Goal: Task Accomplishment & Management: Manage account settings

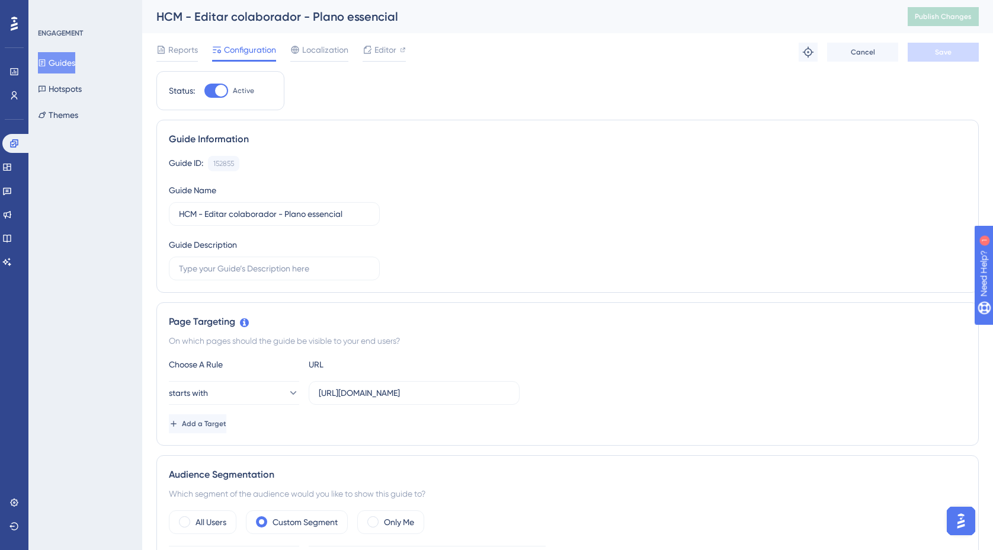
scroll to position [4, 0]
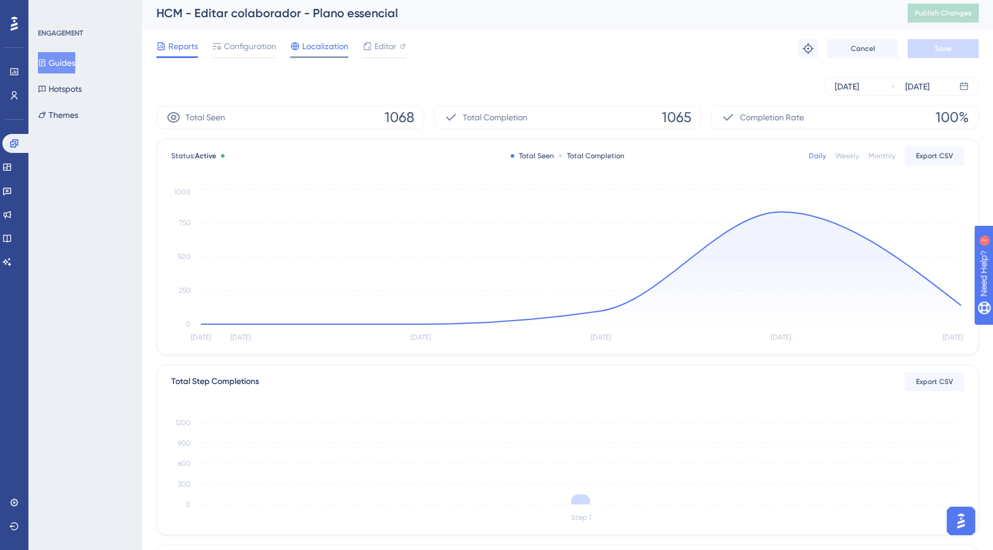
click at [320, 51] on span "Localization" at bounding box center [325, 46] width 46 height 14
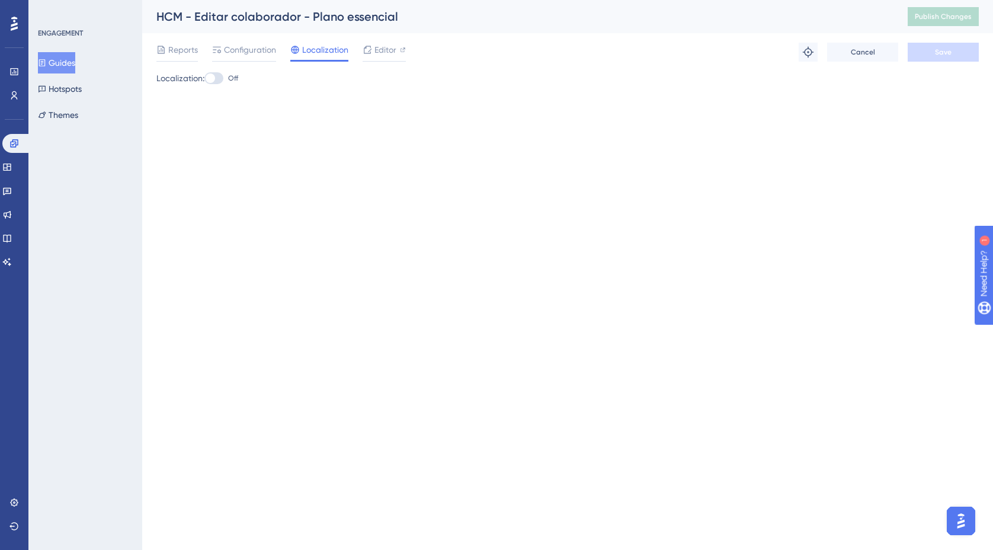
click at [55, 62] on button "Guides" at bounding box center [56, 62] width 37 height 21
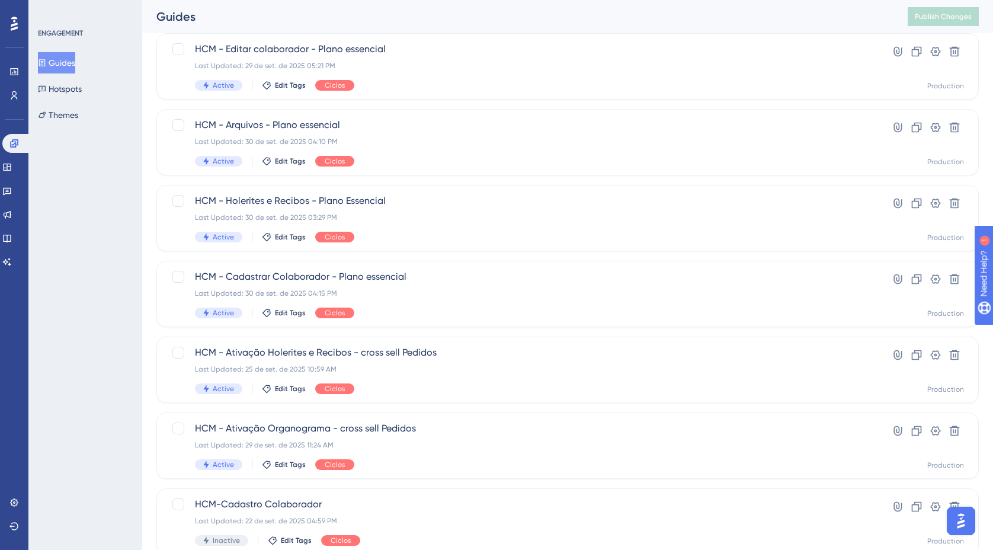
scroll to position [261, 0]
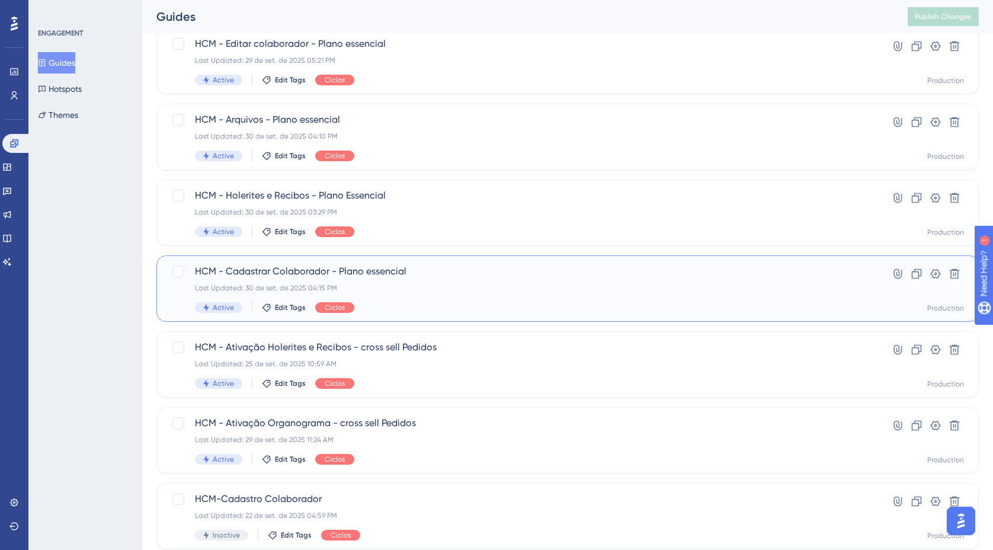
click at [290, 269] on span "HCM - Cadastrar Colaborador - Plano essencial" at bounding box center [520, 271] width 650 height 14
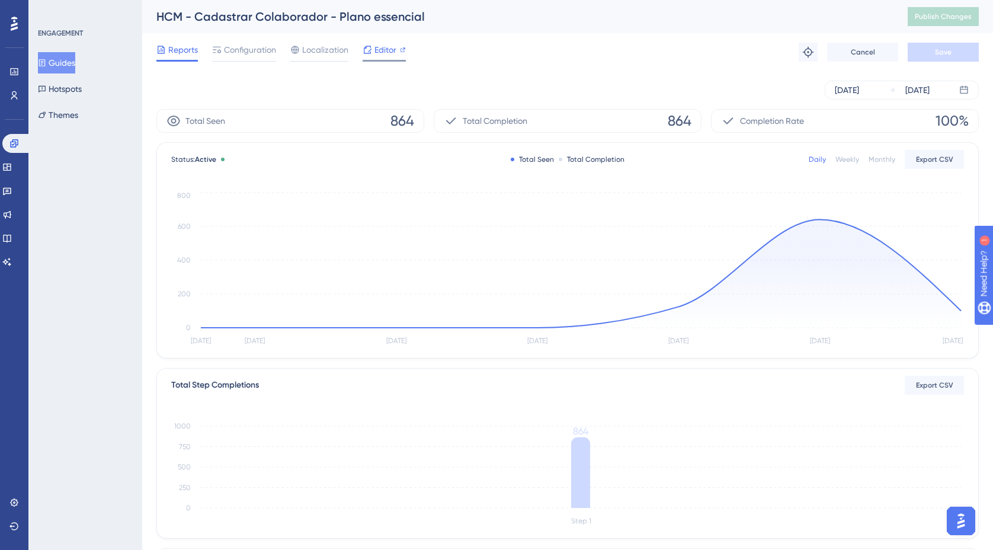
click at [377, 50] on span "Editor" at bounding box center [385, 50] width 22 height 14
click at [937, 20] on span "Publish Changes" at bounding box center [942, 16] width 57 height 9
click at [66, 62] on button "Guides" at bounding box center [56, 62] width 37 height 21
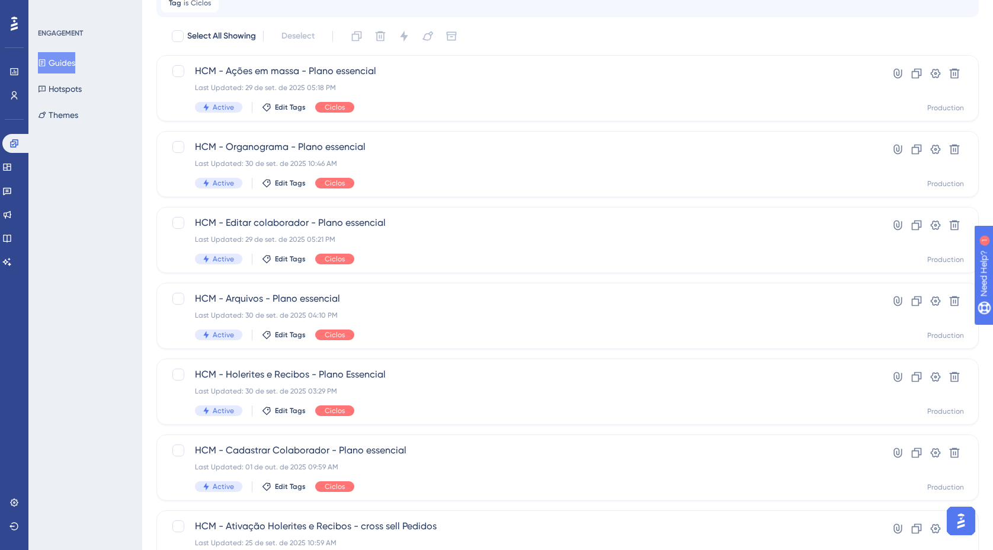
scroll to position [87, 0]
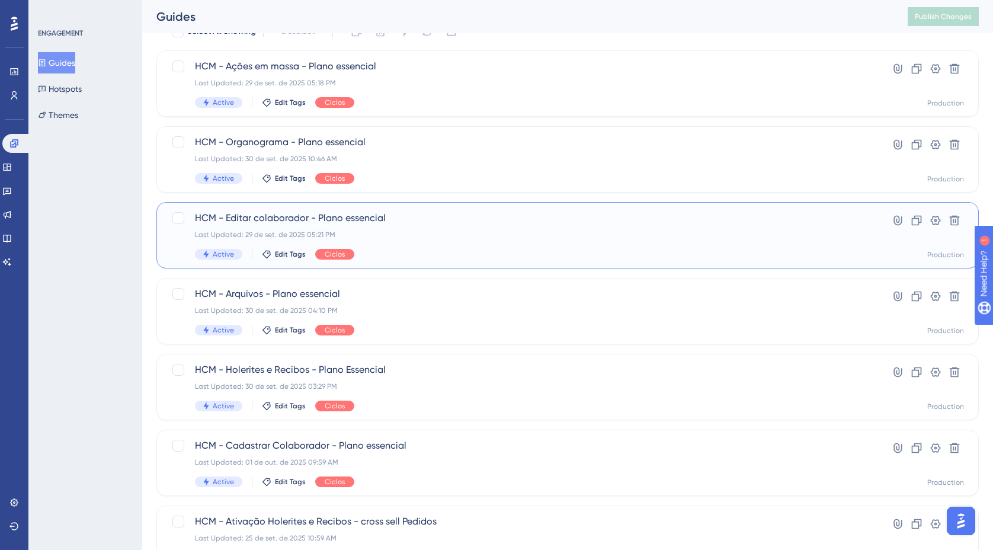
click at [371, 223] on span "HCM - Editar colaborador - Plano essencial" at bounding box center [520, 218] width 650 height 14
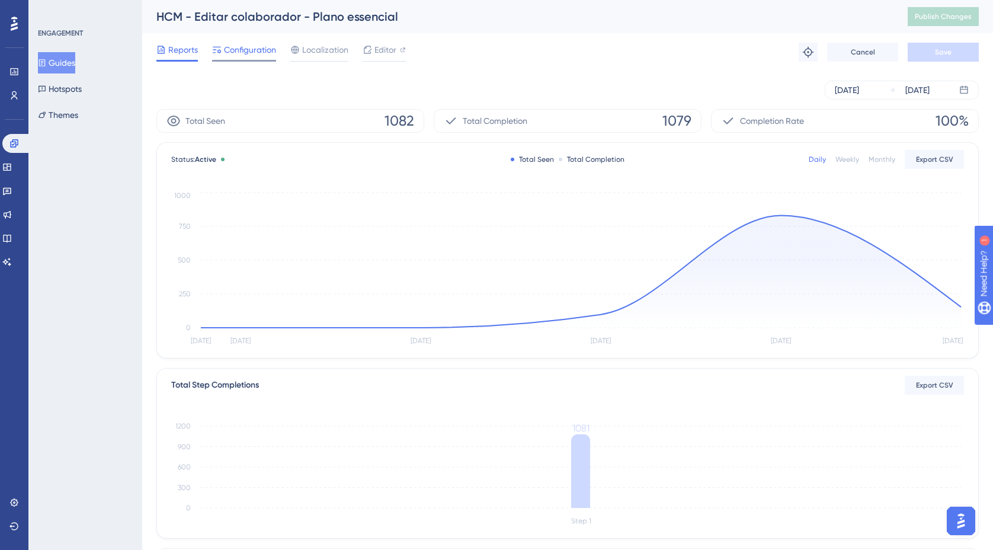
click at [252, 53] on span "Configuration" at bounding box center [250, 50] width 52 height 14
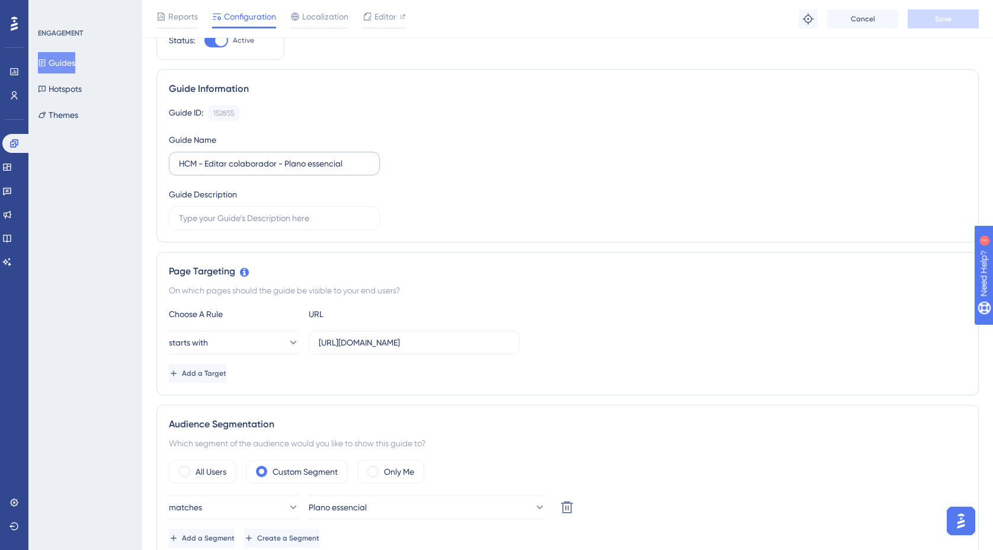
scroll to position [77, 0]
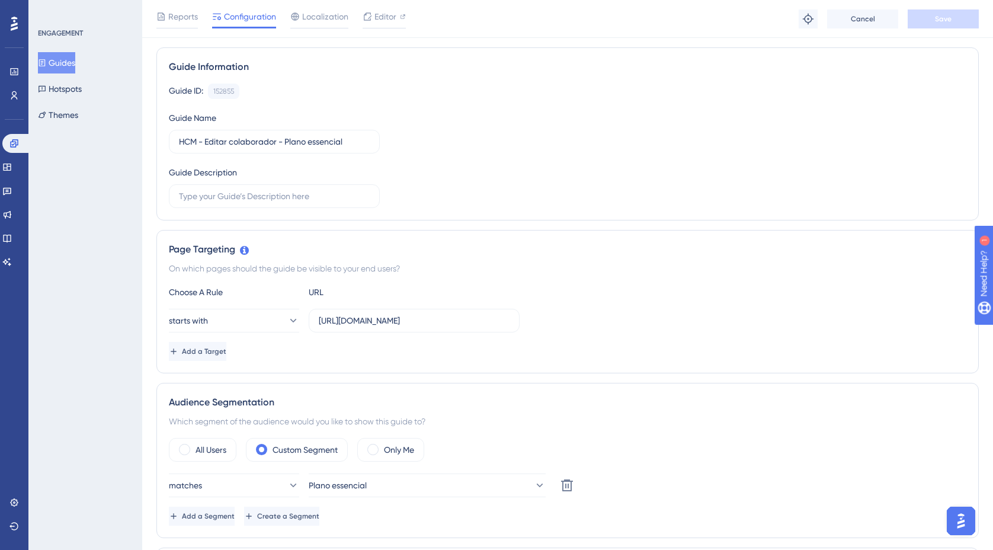
drag, startPoint x: 317, startPoint y: 319, endPoint x: 537, endPoint y: 320, distance: 220.3
click at [537, 320] on div "starts with [URL][DOMAIN_NAME]" at bounding box center [567, 321] width 797 height 24
click at [468, 323] on input "[URL][DOMAIN_NAME]" at bounding box center [414, 320] width 191 height 13
drag, startPoint x: 319, startPoint y: 320, endPoint x: 532, endPoint y: 321, distance: 213.2
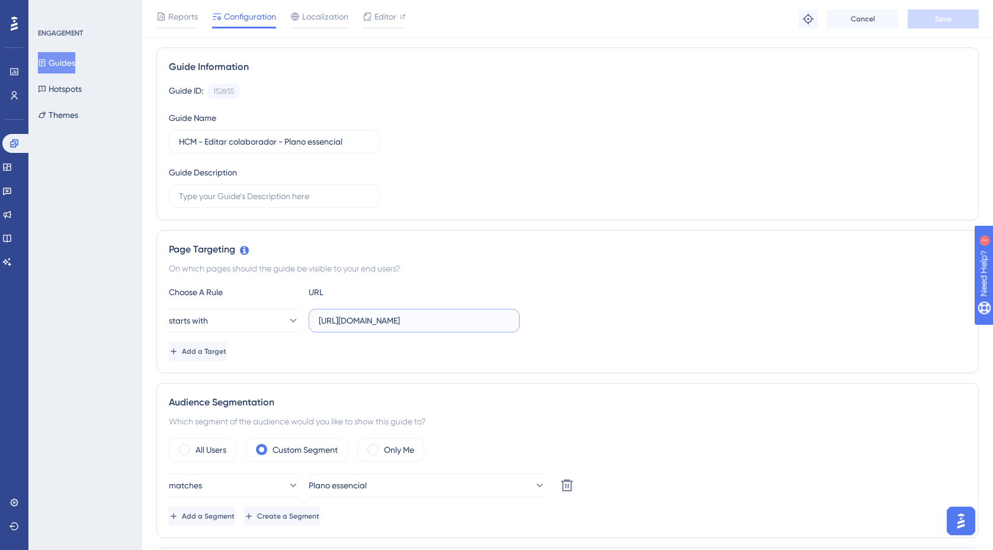
click at [532, 321] on div "starts with [URL][DOMAIN_NAME]" at bounding box center [567, 321] width 797 height 24
click at [217, 355] on span "Add a Target" at bounding box center [205, 350] width 44 height 9
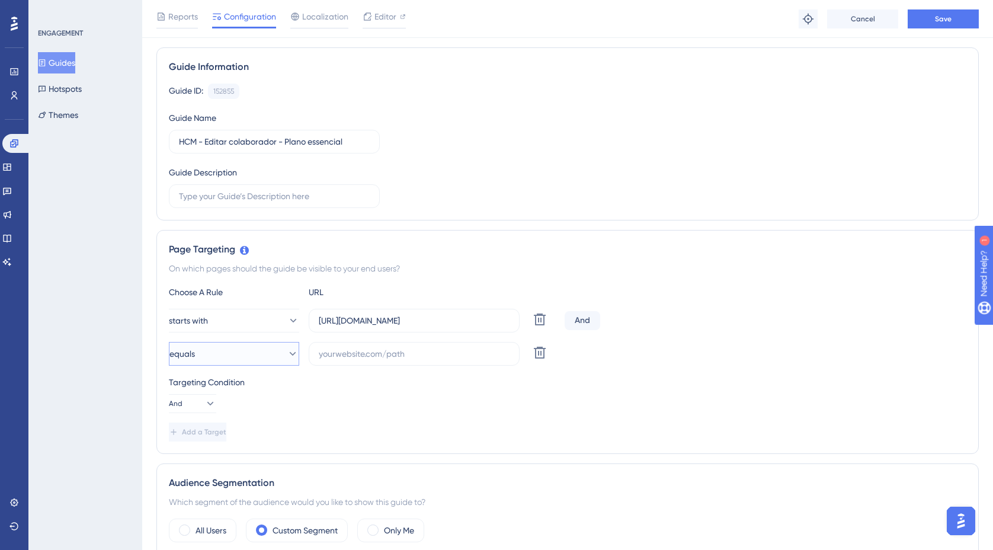
click at [287, 355] on icon at bounding box center [293, 354] width 12 height 12
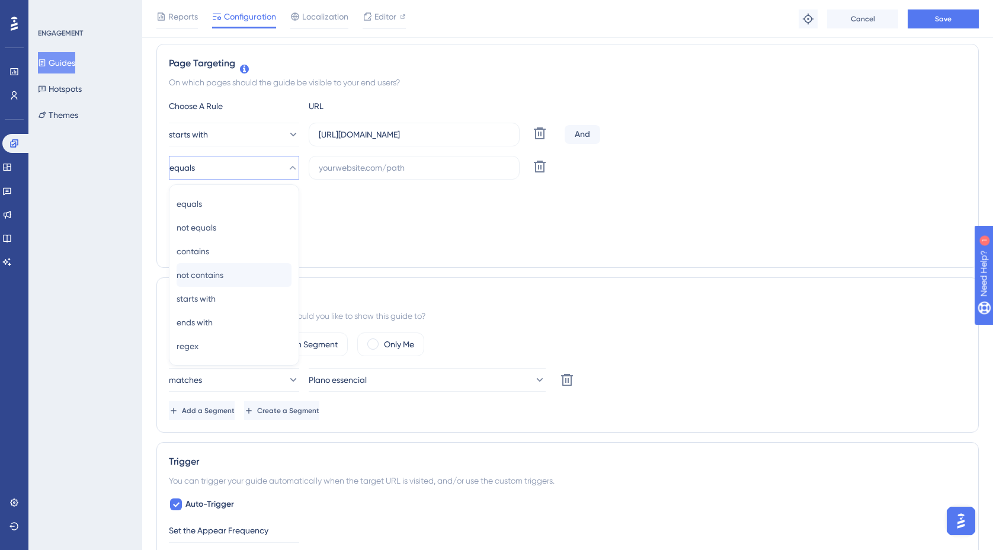
scroll to position [257, 0]
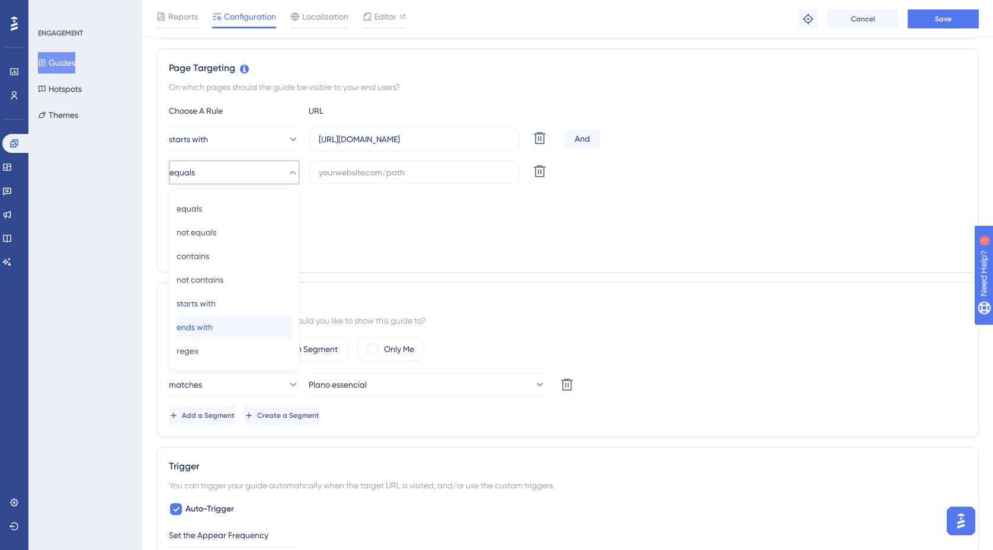
click at [213, 328] on span "ends with" at bounding box center [194, 327] width 36 height 14
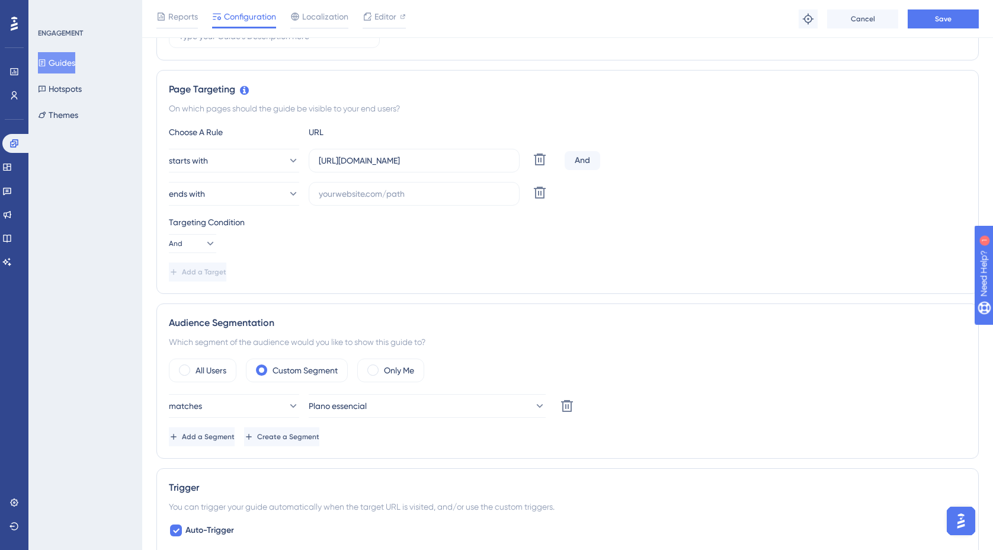
scroll to position [237, 0]
click at [366, 190] on input "text" at bounding box center [414, 193] width 191 height 13
paste input "/corporate"
type input "/corporate"
click at [693, 164] on div "starts with [URL][DOMAIN_NAME] Delete And" at bounding box center [567, 160] width 797 height 24
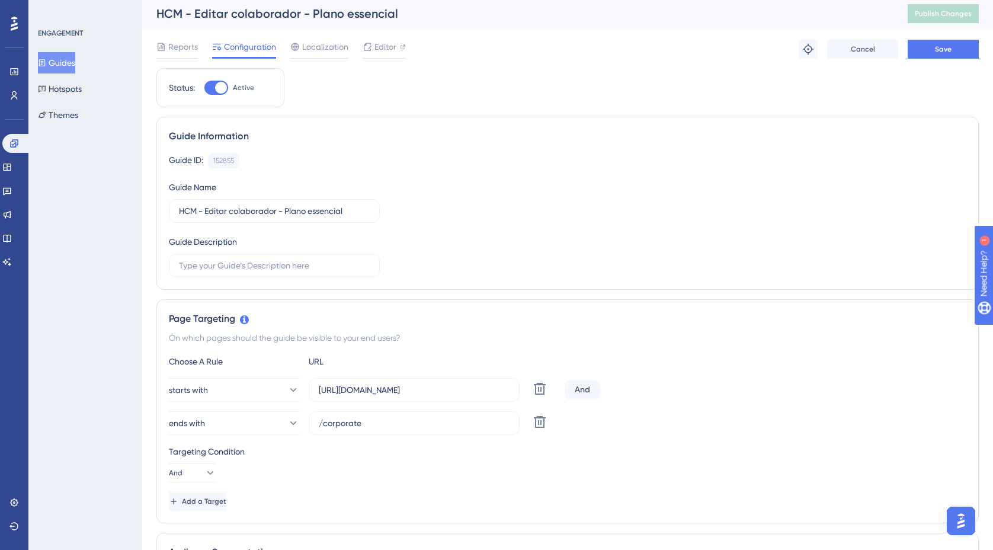
scroll to position [0, 0]
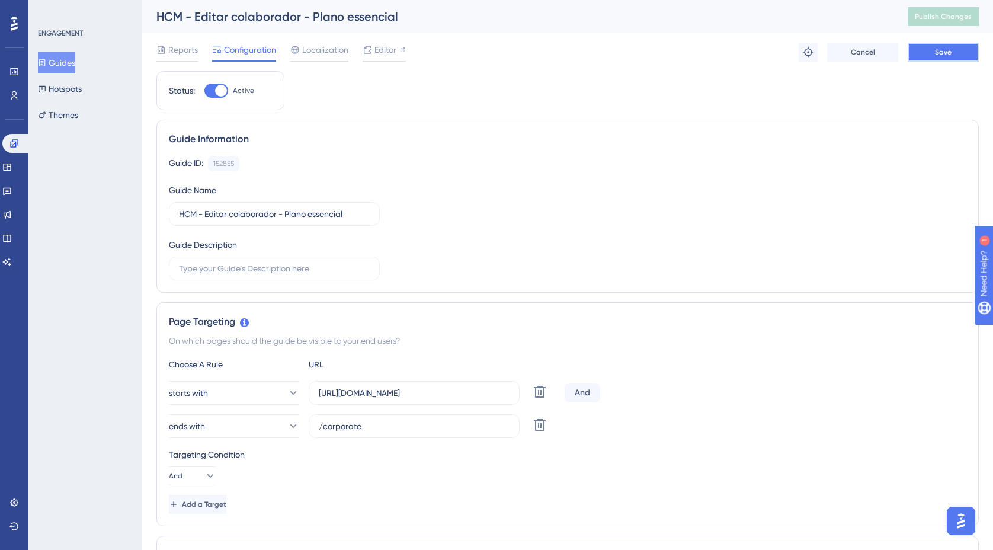
click at [944, 56] on span "Save" at bounding box center [943, 51] width 17 height 9
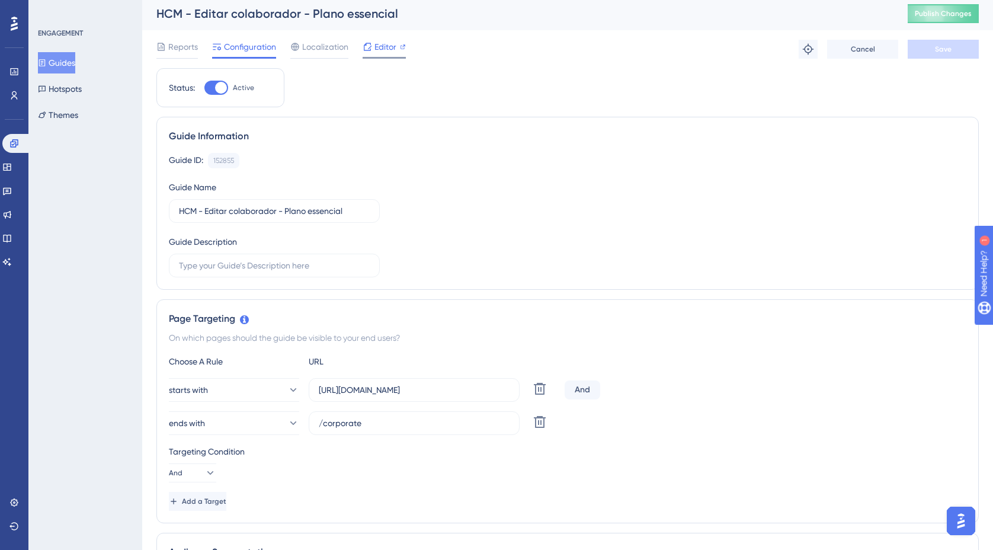
click at [382, 50] on span "Editor" at bounding box center [385, 47] width 22 height 14
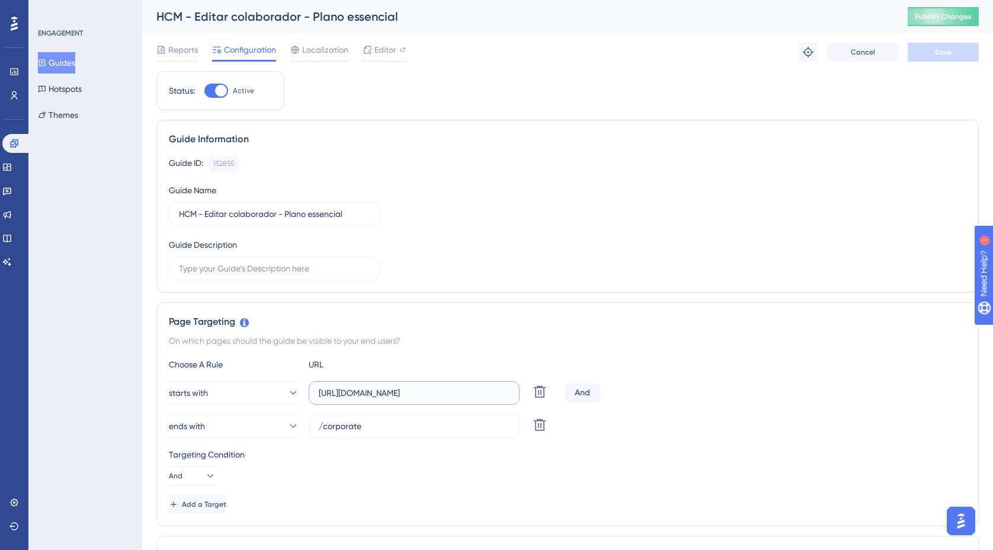
click at [372, 397] on input "[URL][DOMAIN_NAME]" at bounding box center [414, 392] width 191 height 13
drag, startPoint x: 318, startPoint y: 392, endPoint x: 561, endPoint y: 397, distance: 242.9
click at [561, 397] on div "starts with [URL][DOMAIN_NAME] Delete And" at bounding box center [567, 393] width 797 height 24
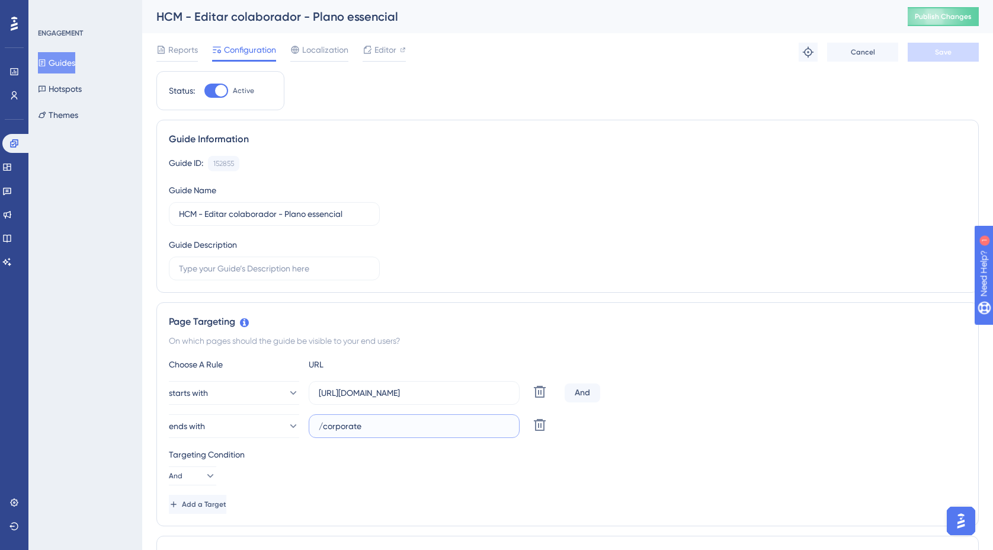
click at [407, 423] on input "/corporate" at bounding box center [414, 425] width 191 height 13
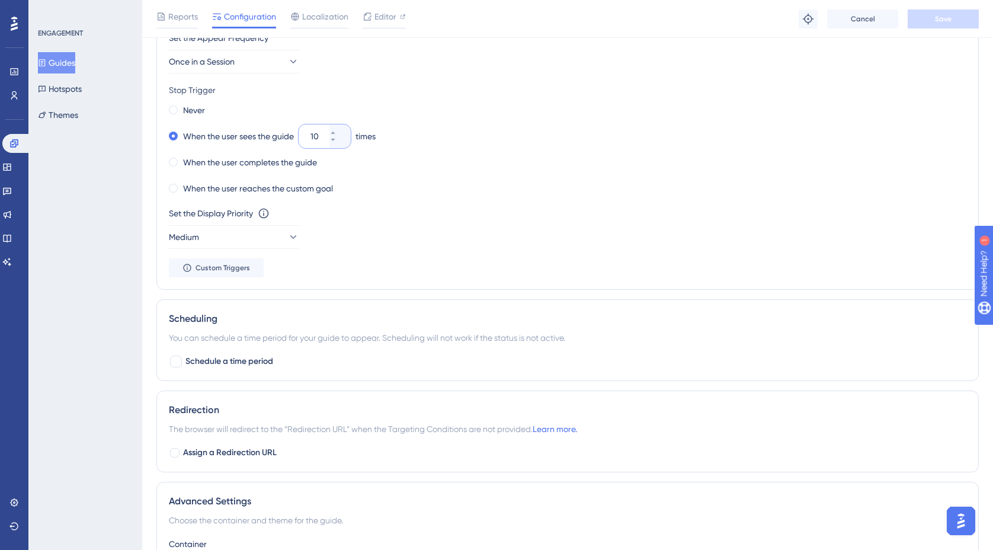
scroll to position [757, 0]
drag, startPoint x: 324, startPoint y: 139, endPoint x: 306, endPoint y: 138, distance: 17.8
click at [306, 138] on div "10" at bounding box center [313, 134] width 31 height 24
type input "3"
click at [515, 207] on div "Set the Display Priority This option will set the display priority between auto…" at bounding box center [567, 211] width 797 height 14
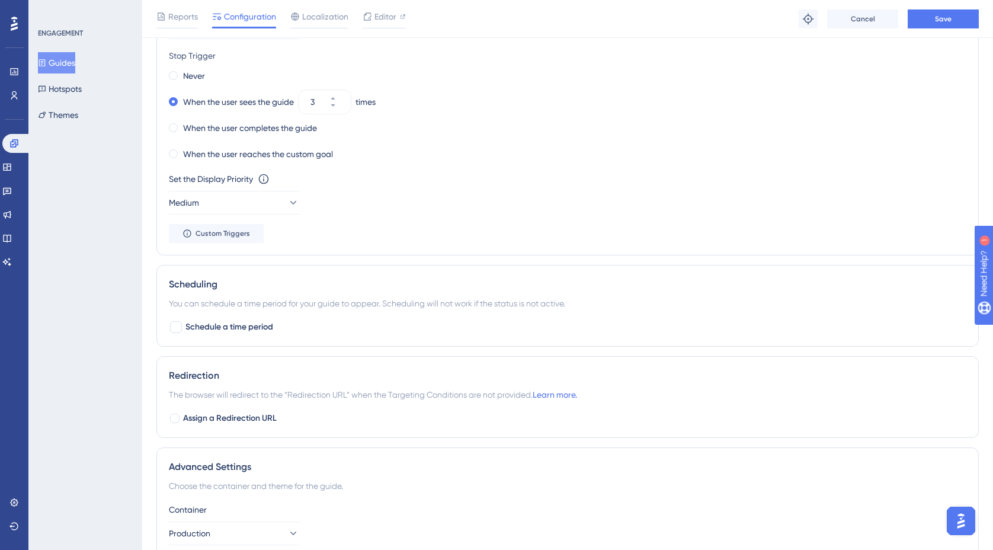
scroll to position [790, 0]
click at [287, 204] on icon at bounding box center [293, 202] width 12 height 12
click at [213, 282] on div "High High" at bounding box center [233, 286] width 115 height 24
click at [393, 232] on div "Set the Appear Frequency Once in a Session Stop Trigger Never When the user see…" at bounding box center [567, 119] width 797 height 246
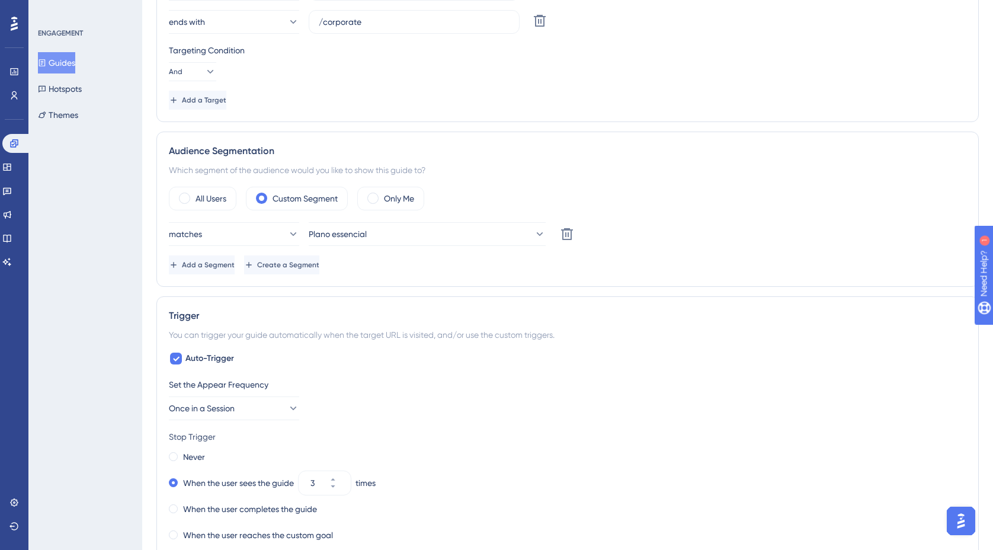
scroll to position [0, 0]
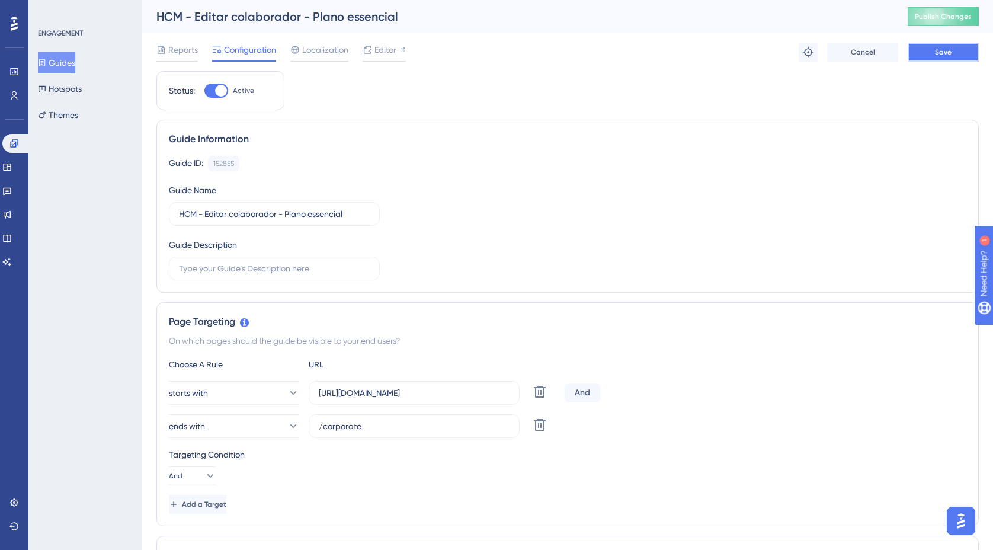
click at [939, 47] on span "Save" at bounding box center [943, 51] width 17 height 9
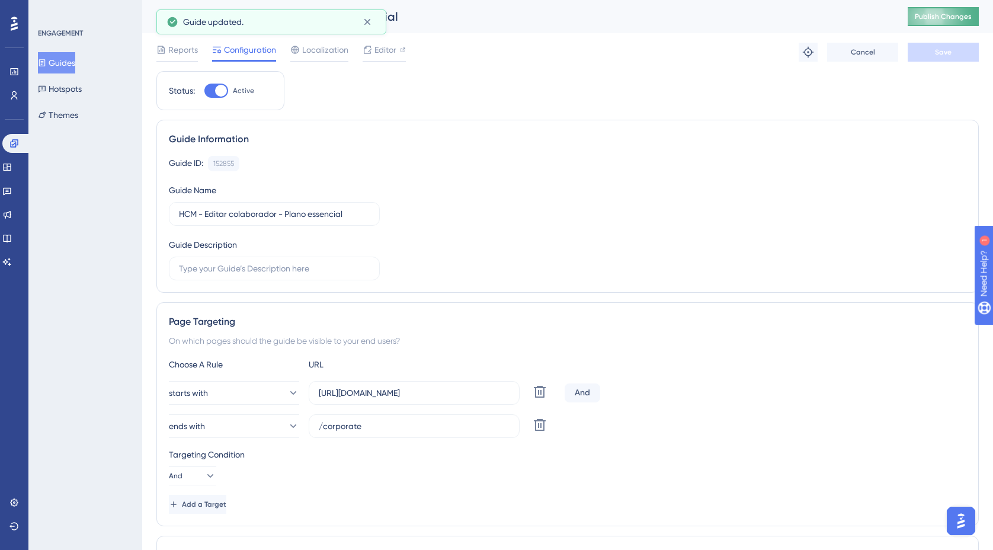
click at [952, 12] on span "Publish Changes" at bounding box center [942, 16] width 57 height 9
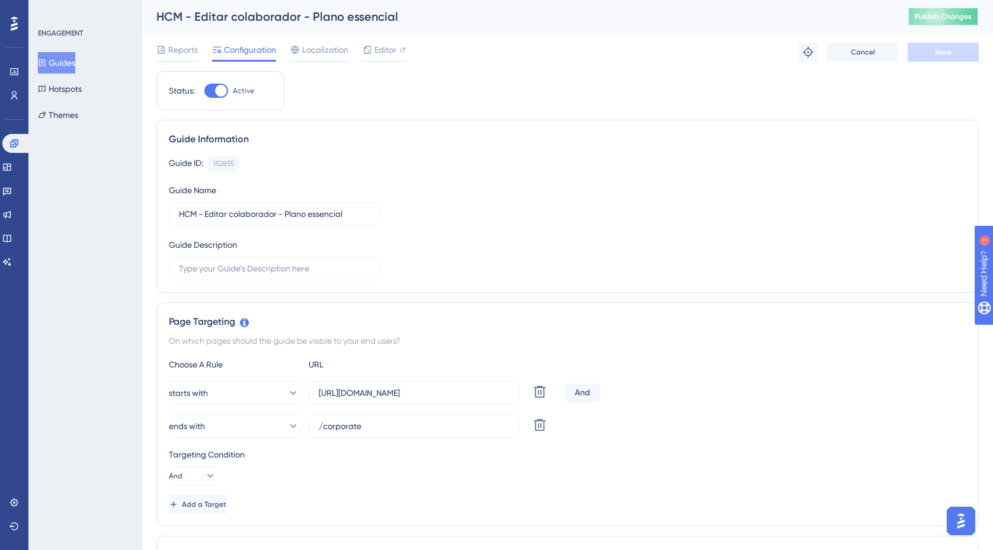
click at [924, 22] on button "Publish Changes" at bounding box center [942, 16] width 71 height 19
click at [72, 63] on button "Guides" at bounding box center [56, 62] width 37 height 21
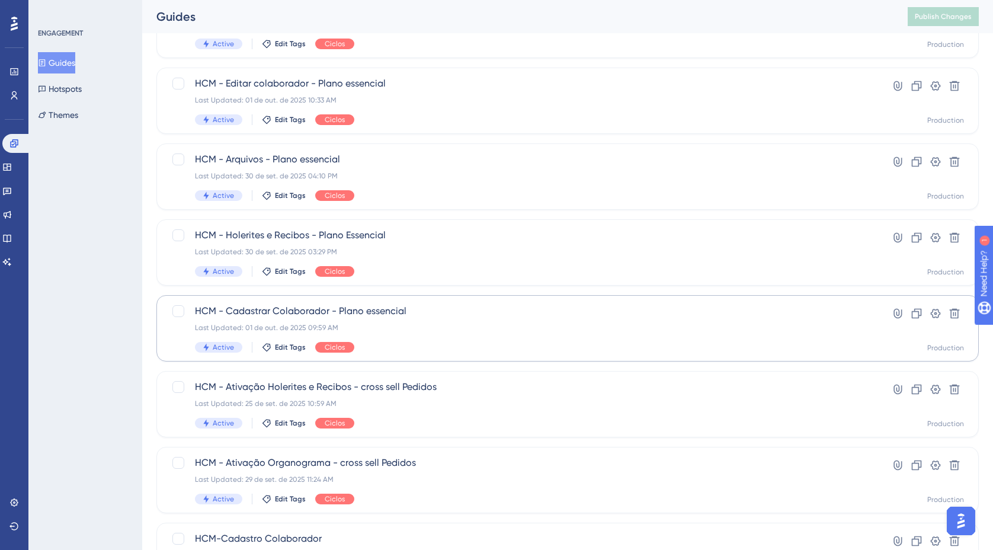
scroll to position [223, 0]
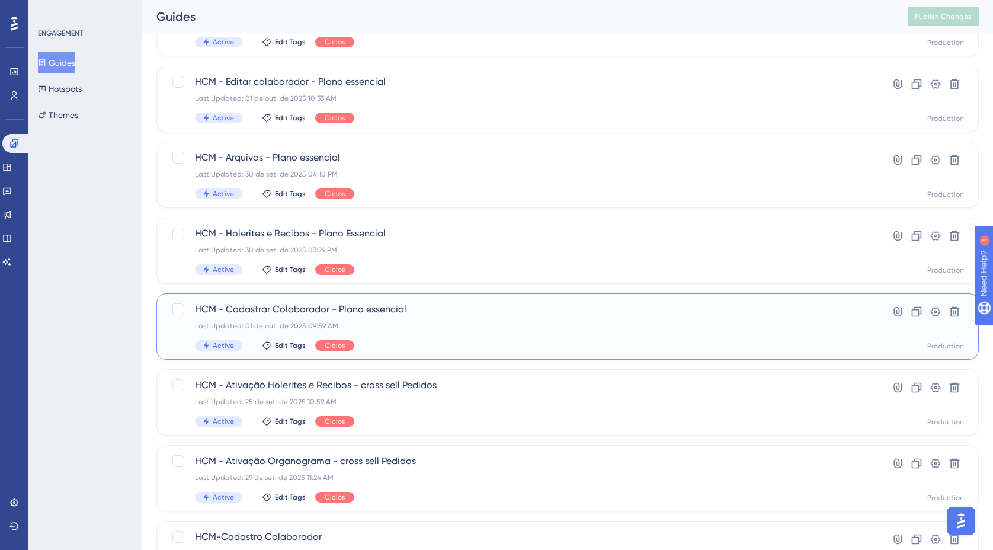
click at [420, 325] on div "Last Updated: 01 de out. de 2025 09:59 AM" at bounding box center [520, 325] width 650 height 9
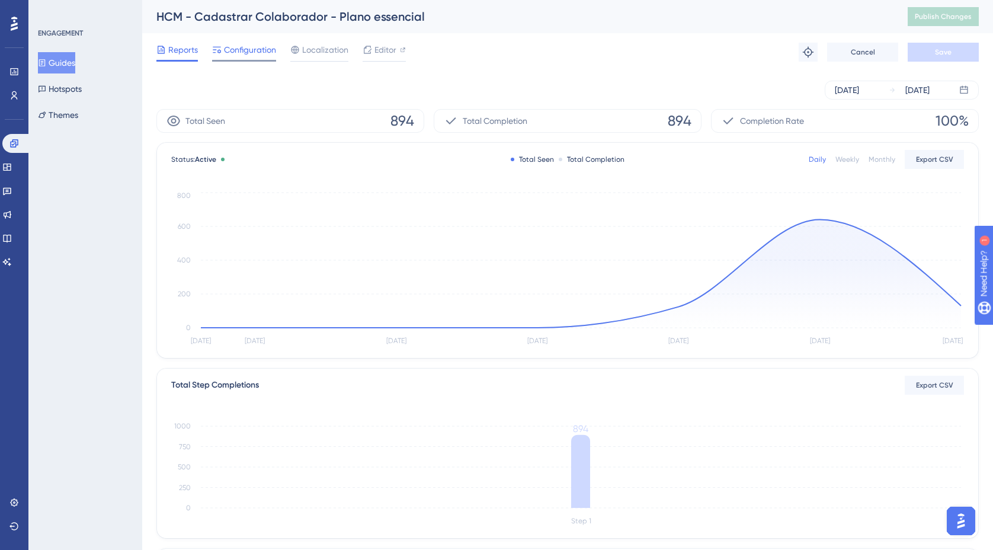
click at [265, 54] on span "Configuration" at bounding box center [250, 50] width 52 height 14
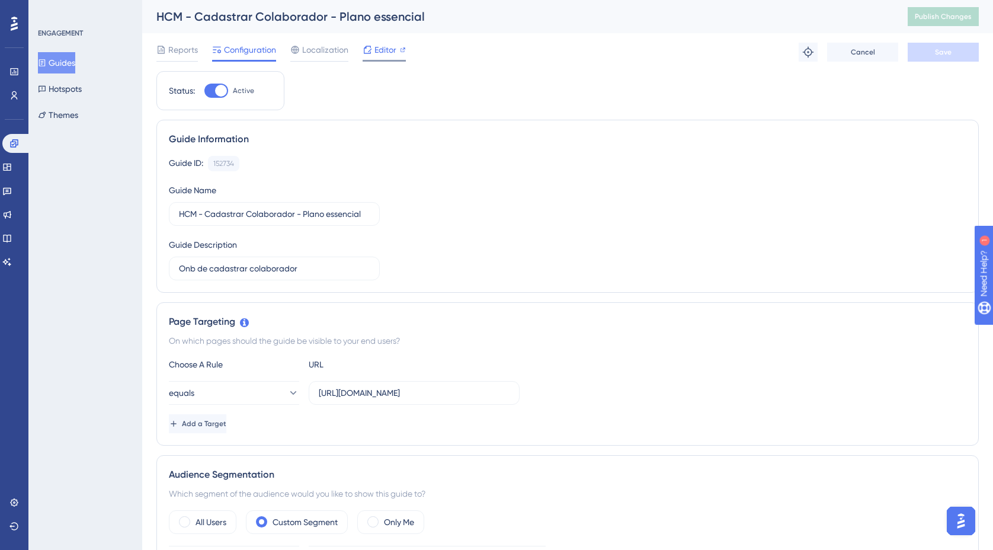
click at [383, 49] on span "Editor" at bounding box center [385, 50] width 22 height 14
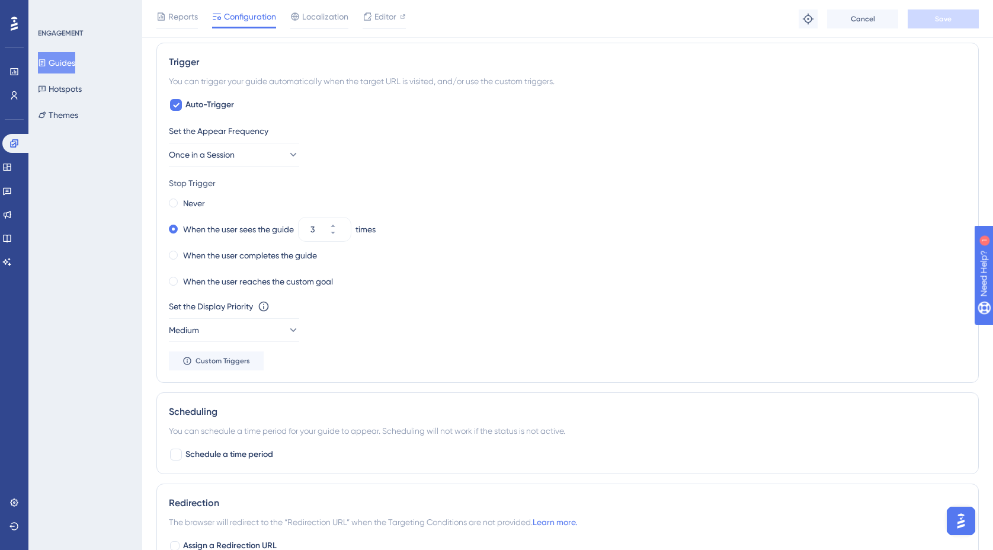
scroll to position [580, 0]
click at [287, 333] on icon at bounding box center [293, 331] width 12 height 12
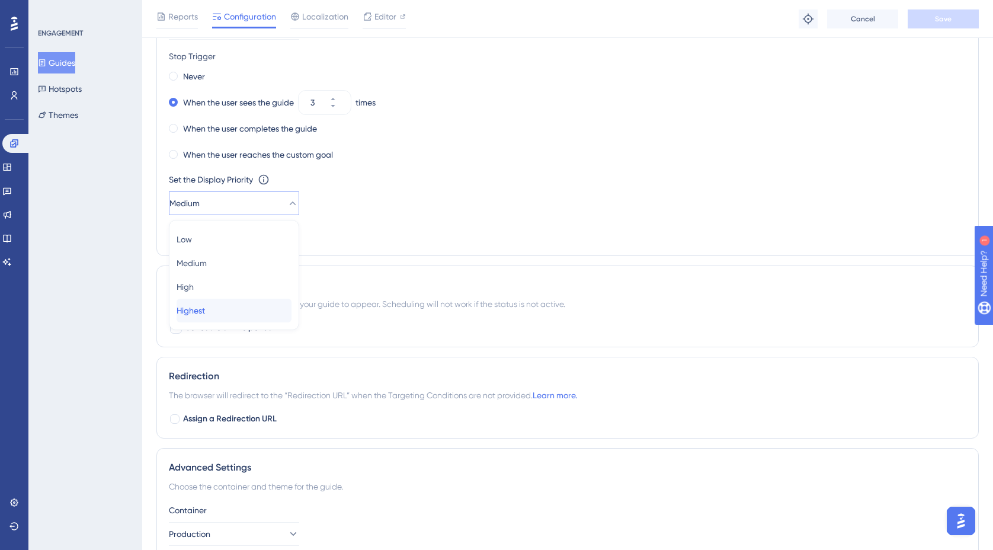
click at [222, 310] on div "Highest Highest" at bounding box center [233, 310] width 115 height 24
click at [407, 194] on div "Set the Display Priority This option will set the display priority between auto…" at bounding box center [567, 193] width 797 height 43
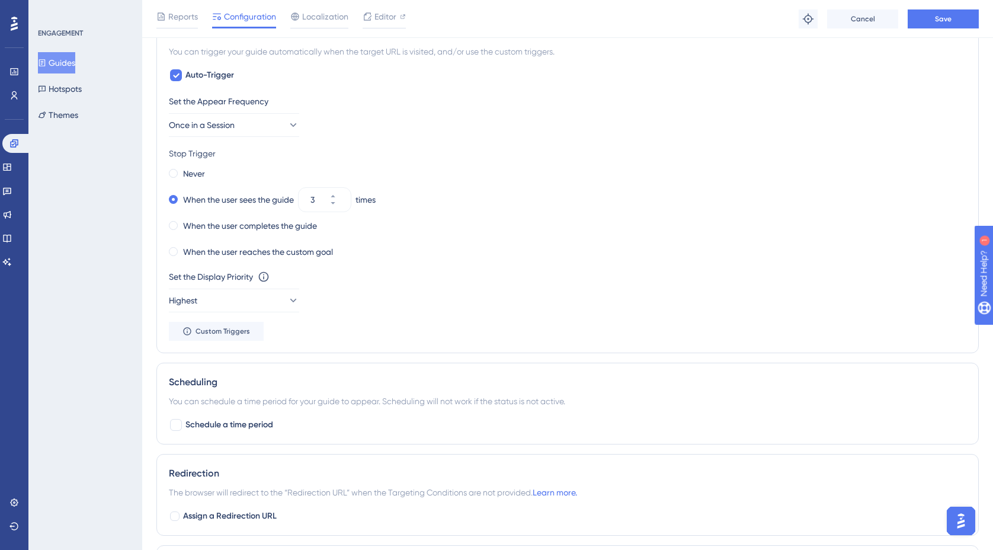
scroll to position [611, 0]
click at [194, 230] on label "When the user completes the guide" at bounding box center [250, 226] width 134 height 14
click at [174, 249] on span at bounding box center [173, 252] width 9 height 9
click at [181, 249] on input "radio" at bounding box center [181, 249] width 0 height 0
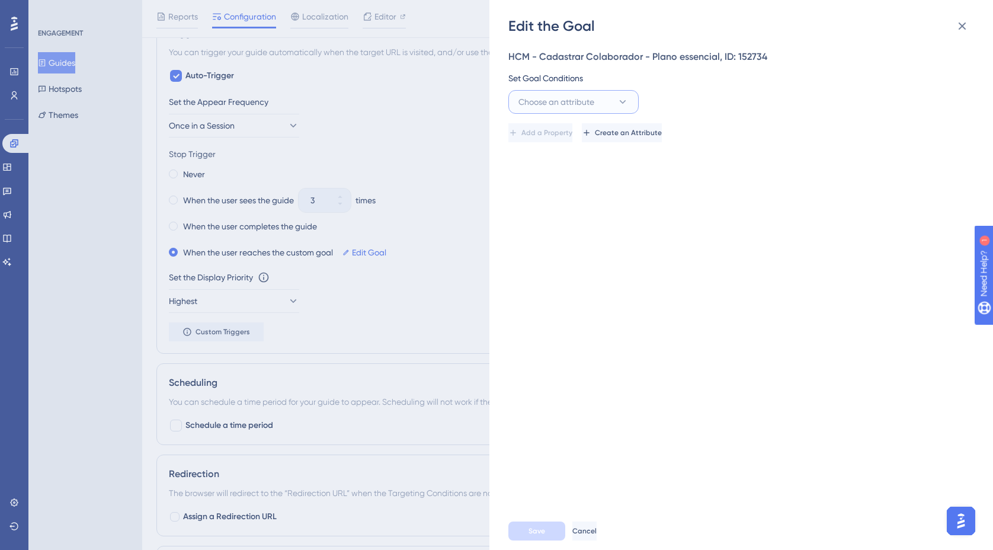
click at [620, 104] on icon at bounding box center [623, 102] width 12 height 12
click at [569, 221] on div "Guide Guide" at bounding box center [573, 222] width 115 height 24
click at [853, 103] on button "Select an option" at bounding box center [868, 102] width 190 height 24
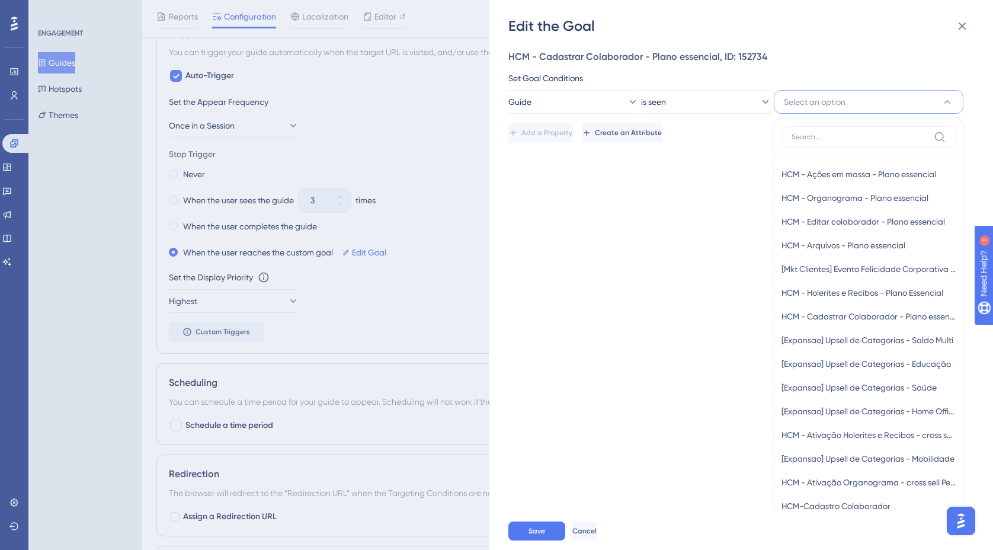
scroll to position [14, 0]
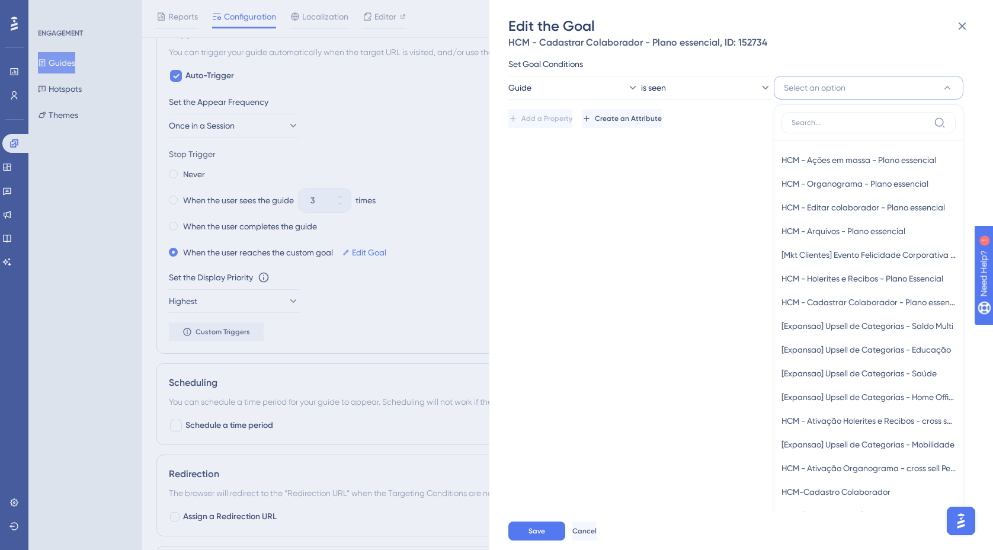
click at [839, 49] on div "HCM - Cadastrar Colaborador - Plano essencial, ID: 152734" at bounding box center [737, 43] width 458 height 14
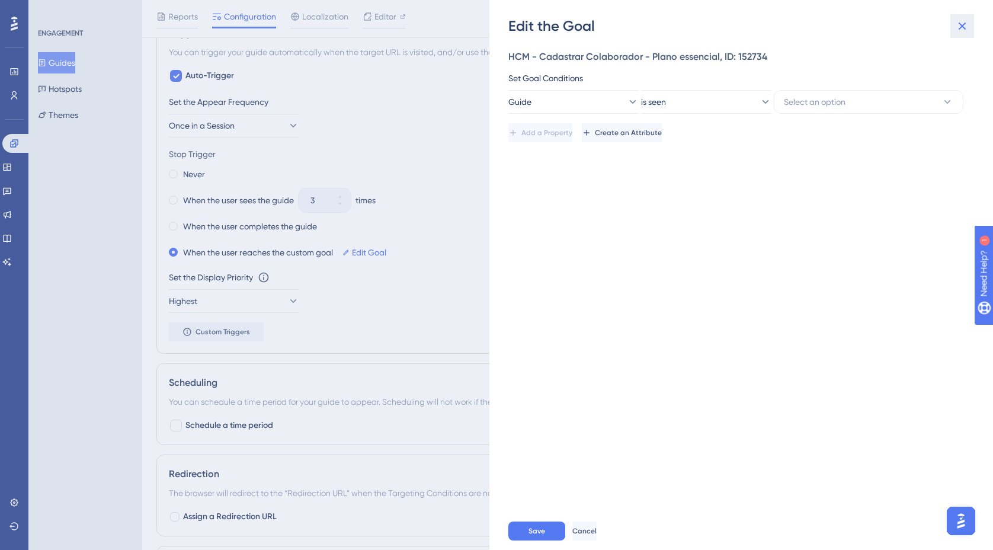
click at [962, 25] on icon at bounding box center [962, 27] width 8 height 8
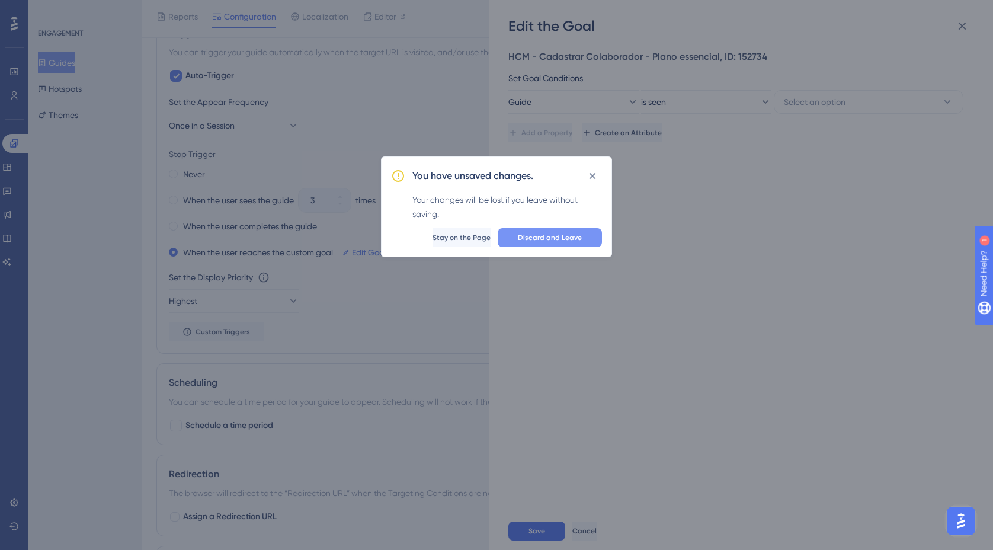
click at [532, 237] on span "Discard and Leave" at bounding box center [550, 237] width 64 height 9
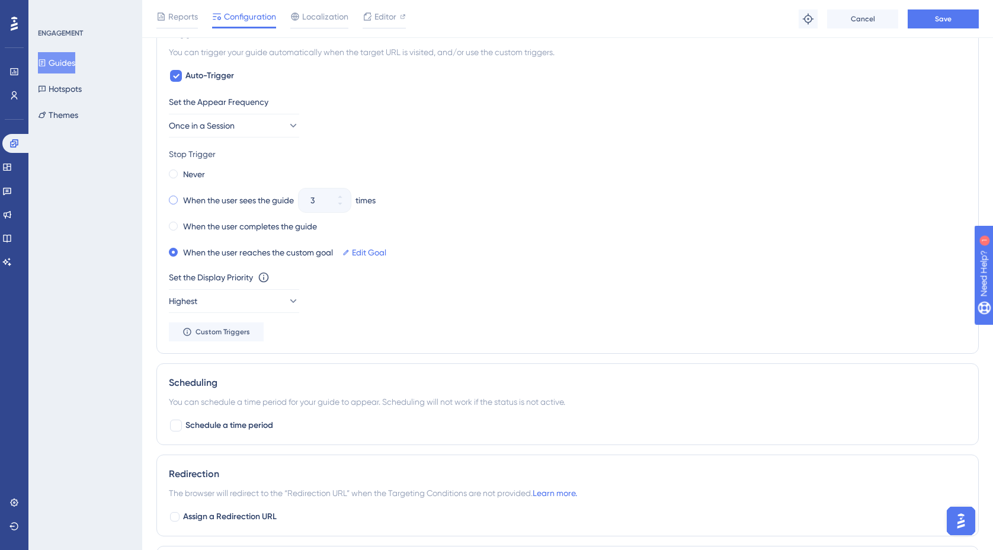
click at [175, 200] on span at bounding box center [173, 199] width 9 height 9
click at [181, 197] on input "radio" at bounding box center [181, 197] width 0 height 0
click at [335, 161] on div "Stop Trigger Never When the user sees the guide 3 times When the user completes…" at bounding box center [567, 204] width 797 height 114
click at [287, 129] on icon at bounding box center [293, 126] width 12 height 12
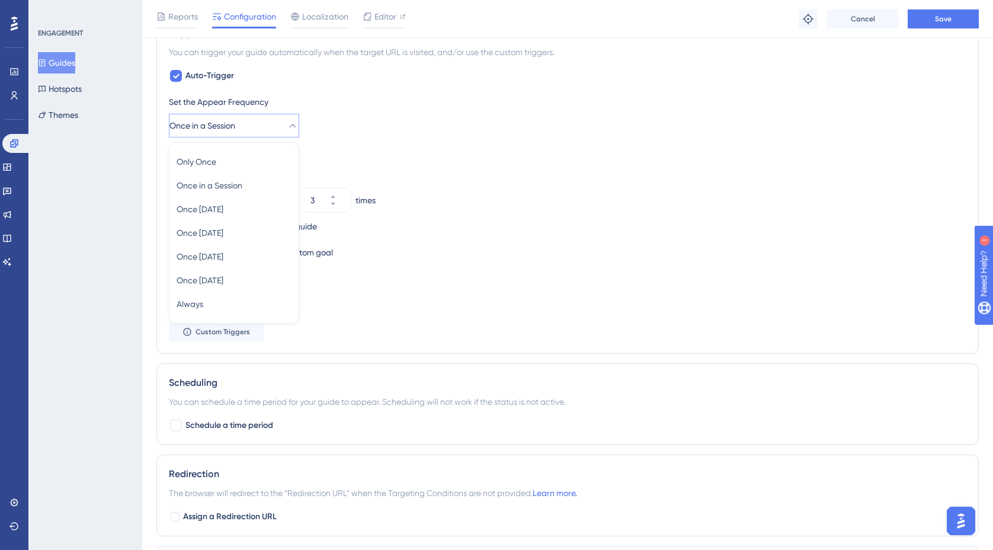
click at [380, 129] on div "Set the Appear Frequency Once in a Session Only Once Only Once Once in a Sessio…" at bounding box center [567, 116] width 797 height 43
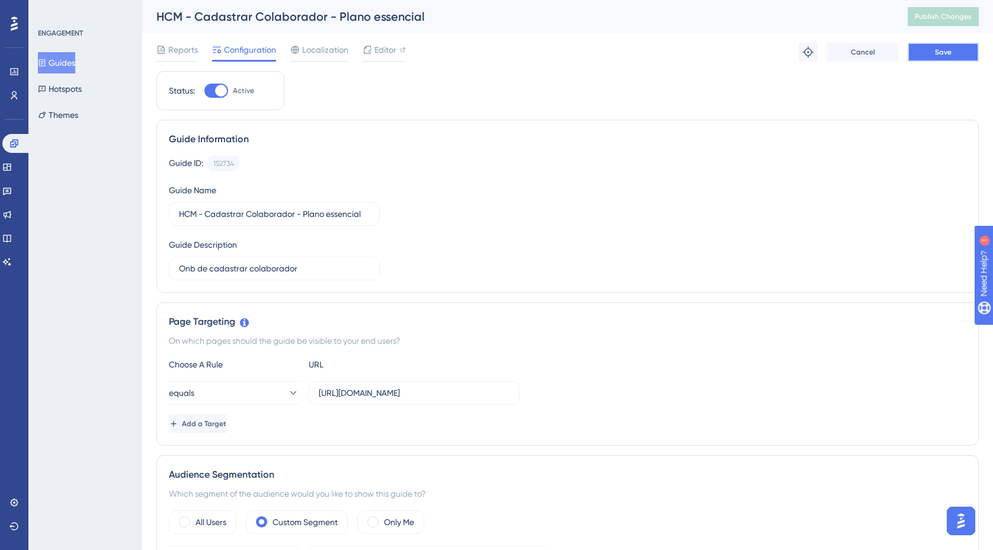
click at [931, 55] on button "Save" at bounding box center [942, 52] width 71 height 19
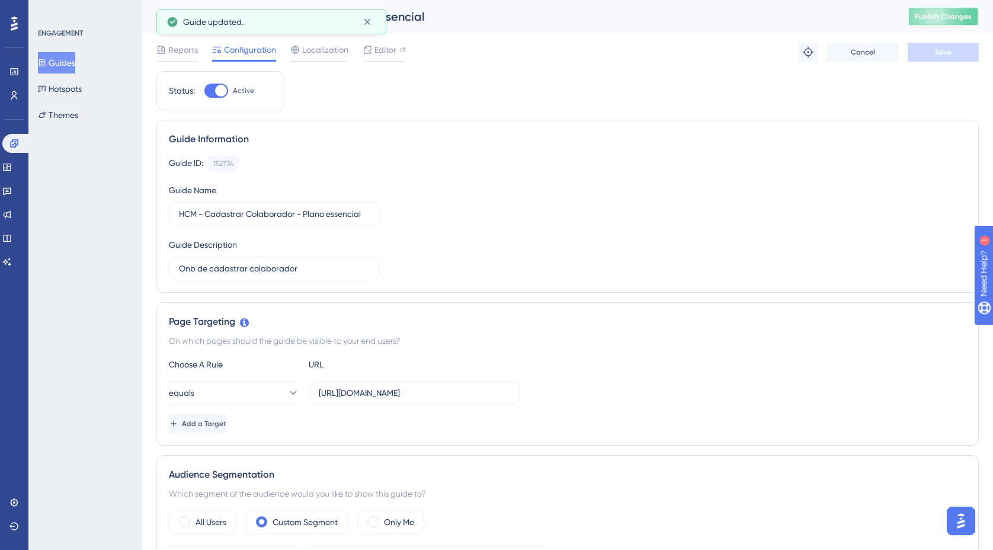
click at [954, 11] on button "Publish Changes" at bounding box center [942, 16] width 71 height 19
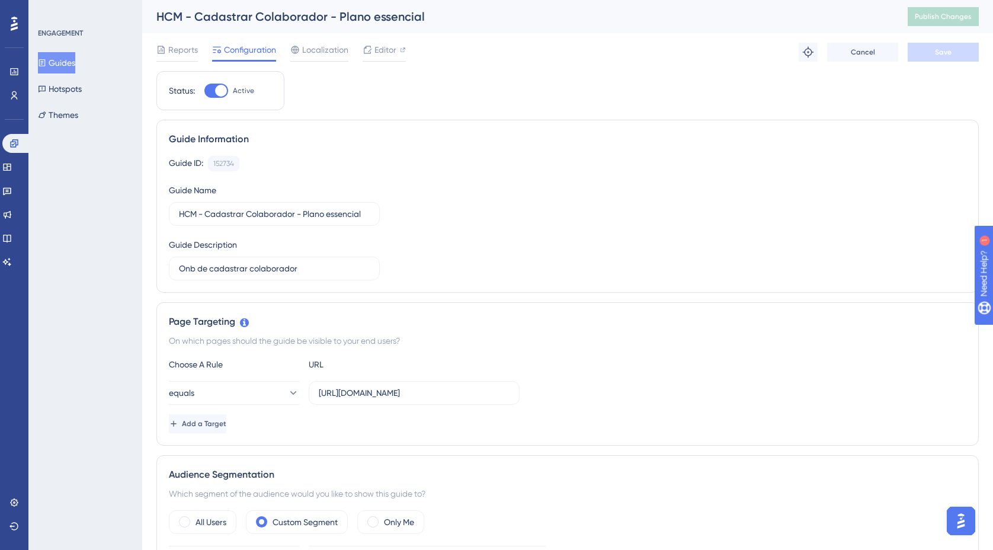
click at [75, 60] on button "Guides" at bounding box center [56, 62] width 37 height 21
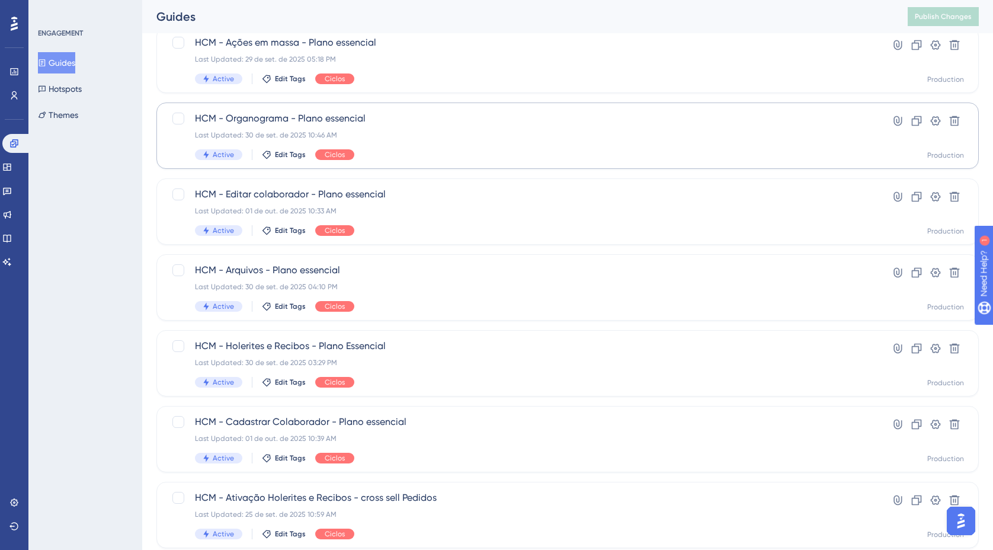
scroll to position [115, 0]
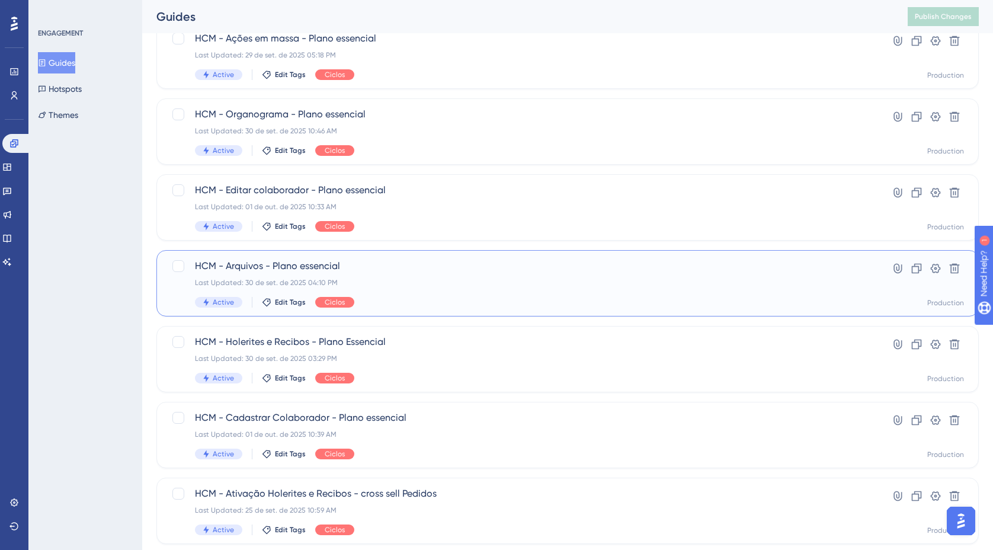
click at [384, 274] on div "HCM - Arquivos - Plano essencial Last Updated: 30 de set. de 2025 04:10 PM Acti…" at bounding box center [520, 283] width 650 height 49
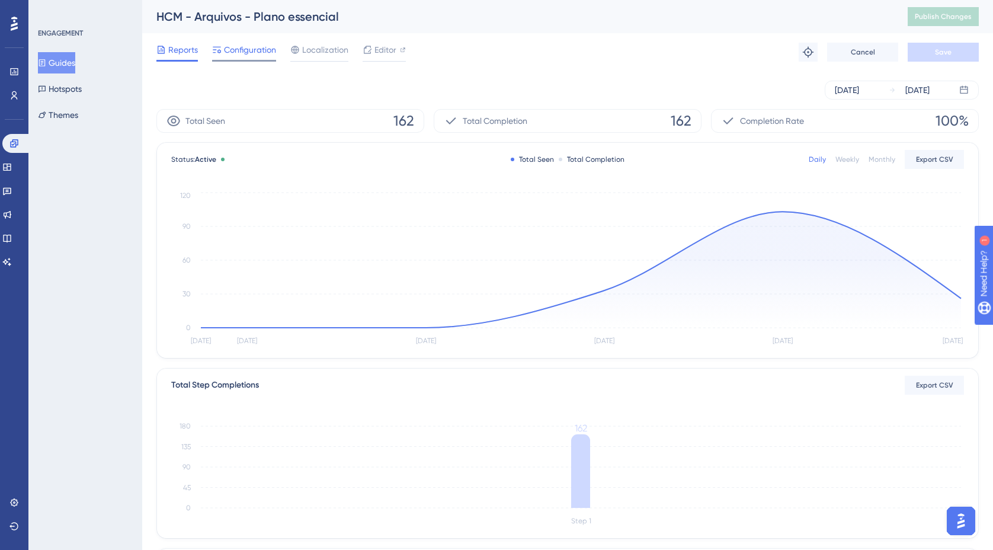
click at [246, 53] on span "Configuration" at bounding box center [250, 50] width 52 height 14
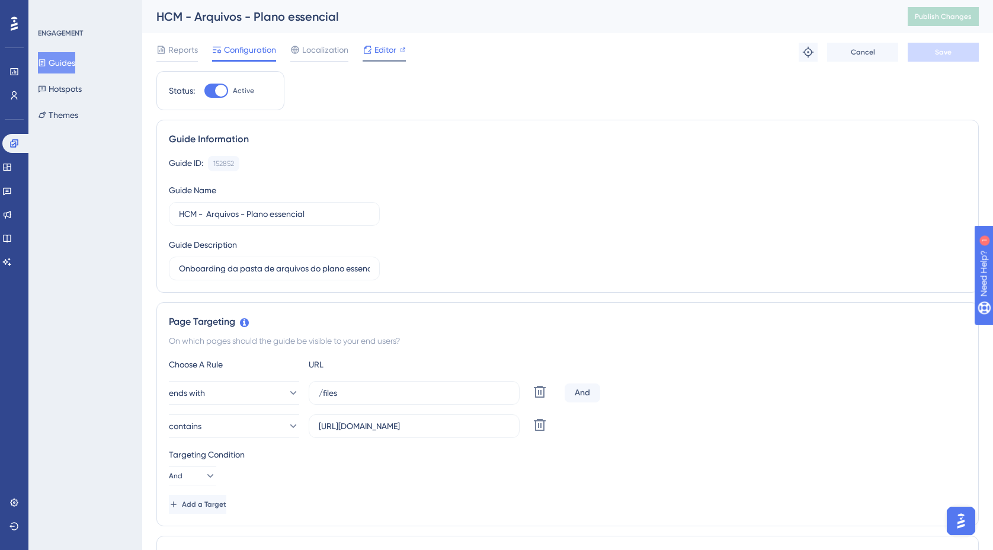
click at [381, 50] on span "Editor" at bounding box center [385, 50] width 22 height 14
click at [938, 18] on button "Publish Changes" at bounding box center [942, 16] width 71 height 19
click at [75, 62] on button "Guides" at bounding box center [56, 62] width 37 height 21
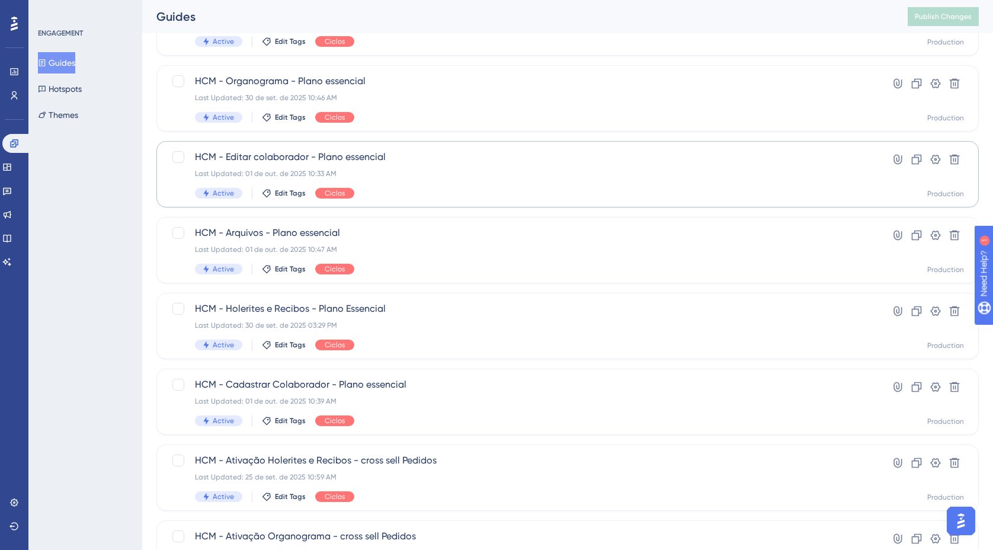
scroll to position [160, 0]
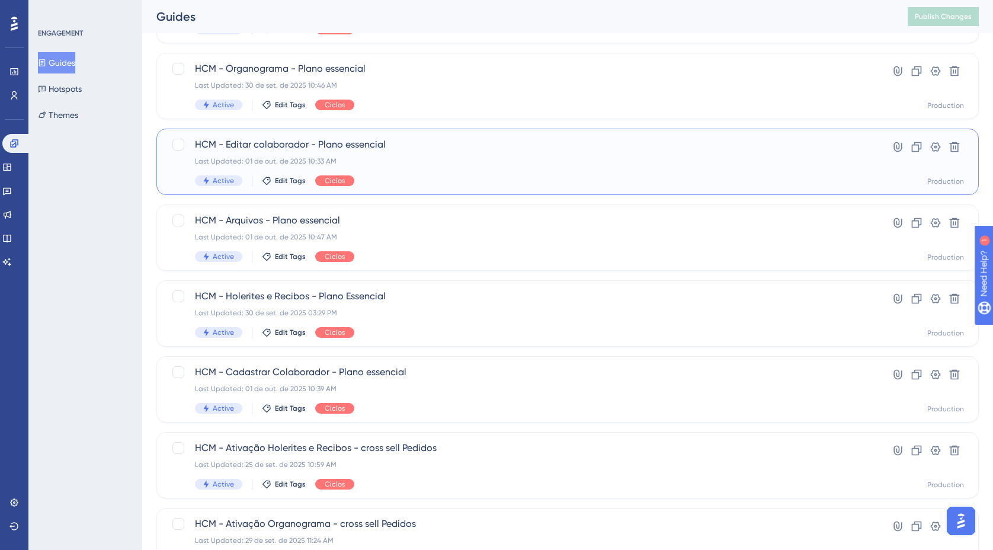
click at [264, 145] on span "HCM - Editar colaborador - Plano essencial" at bounding box center [520, 144] width 650 height 14
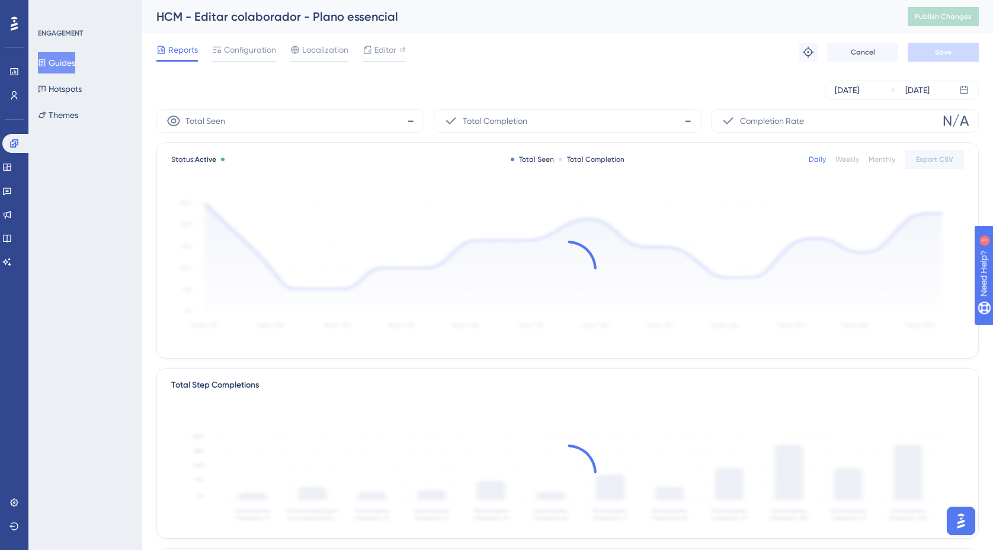
scroll to position [6, 0]
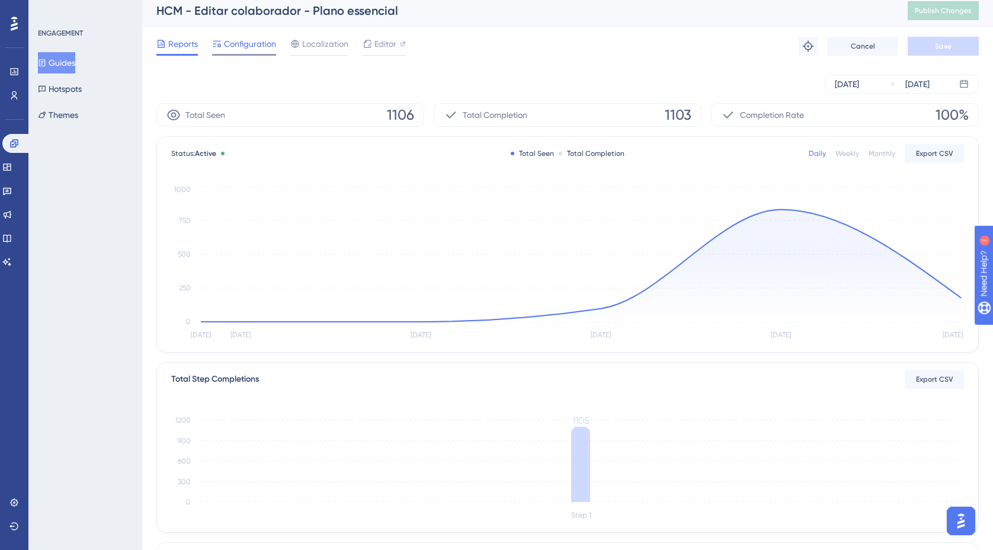
click at [240, 49] on span "Configuration" at bounding box center [250, 44] width 52 height 14
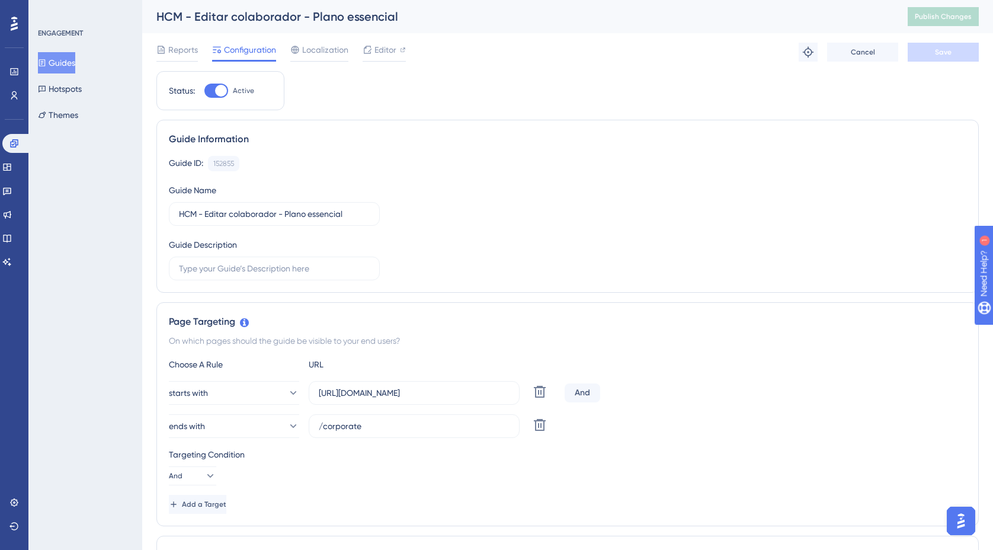
click at [213, 93] on div at bounding box center [216, 91] width 24 height 14
click at [204, 91] on input "Active" at bounding box center [204, 91] width 1 height 1
checkbox input "false"
click at [934, 55] on button "Save" at bounding box center [942, 52] width 71 height 19
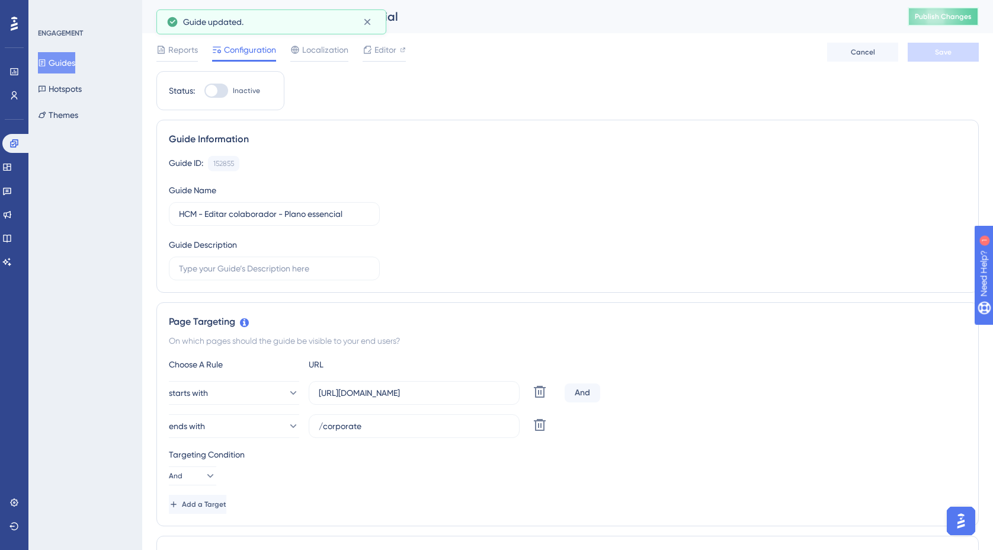
click at [950, 17] on span "Publish Changes" at bounding box center [942, 16] width 57 height 9
click at [73, 62] on button "Guides" at bounding box center [56, 62] width 37 height 21
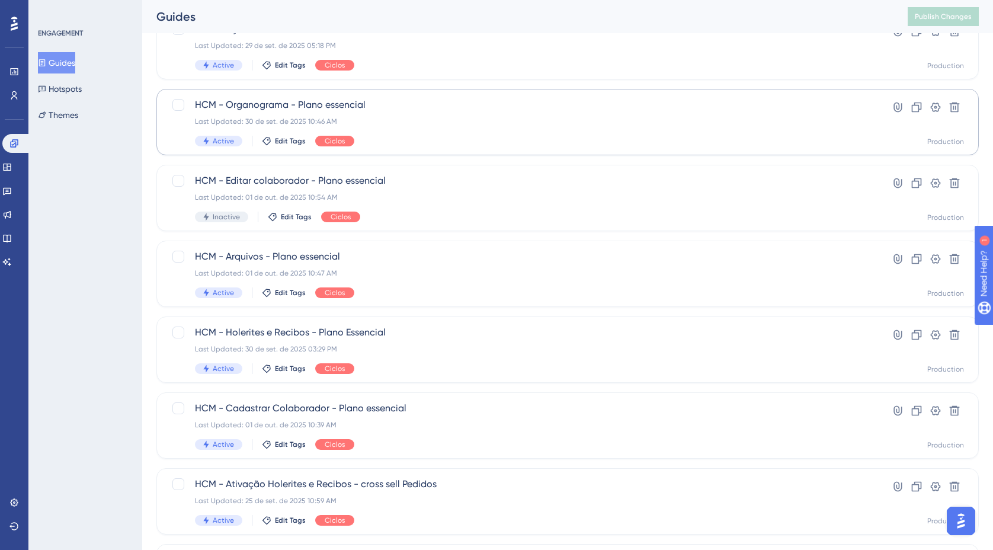
scroll to position [126, 0]
